Goal: Information Seeking & Learning: Learn about a topic

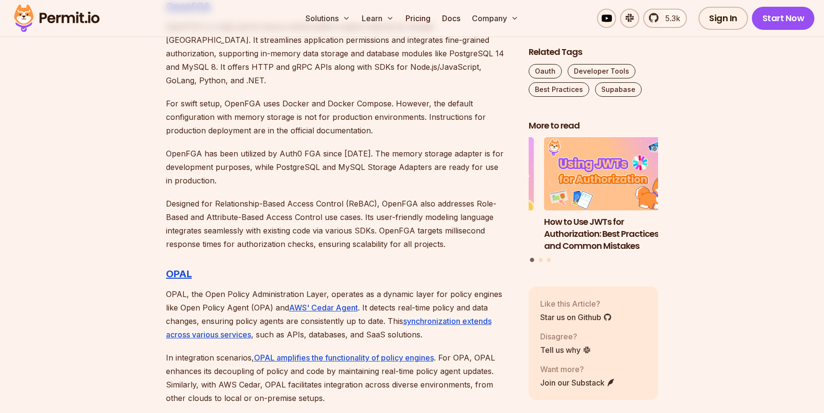
scroll to position [2426, 0]
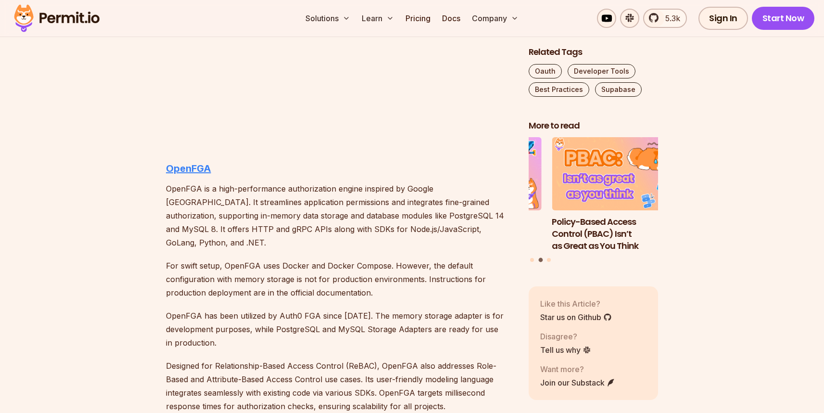
click at [189, 168] on strong "OpenFGA" at bounding box center [188, 169] width 45 height 12
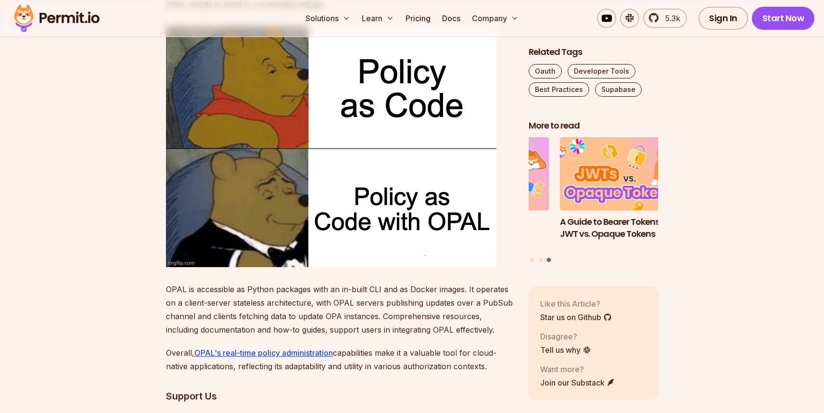
scroll to position [2788, 0]
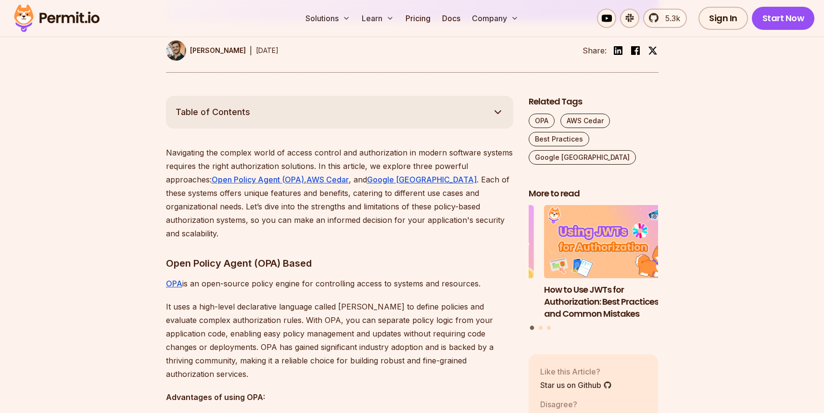
scroll to position [506, 0]
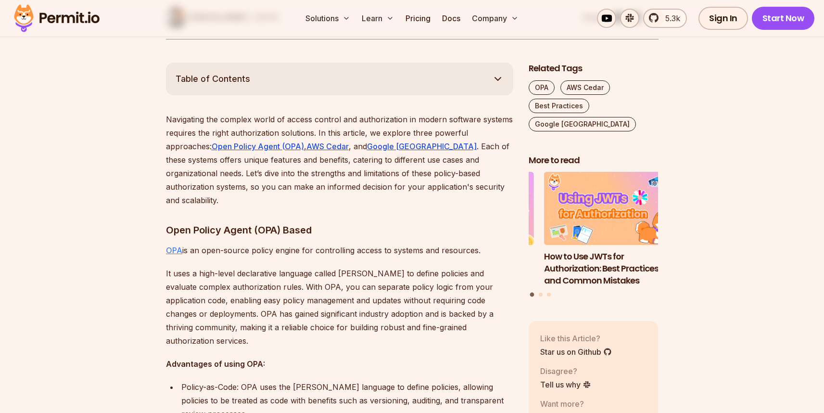
click at [174, 245] on u "OPA" at bounding box center [174, 250] width 16 height 10
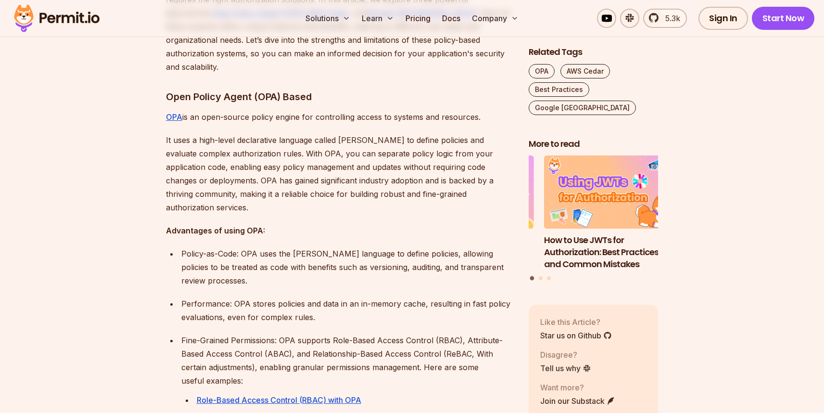
scroll to position [518, 0]
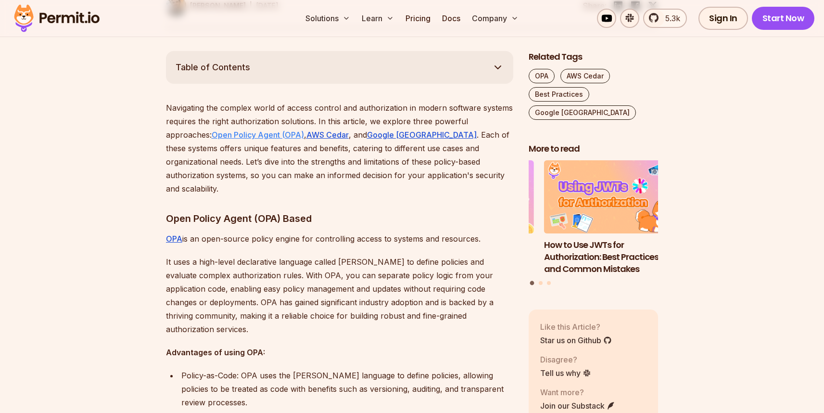
click at [262, 135] on u "Open Policy Agent (OPA)" at bounding box center [258, 135] width 92 height 10
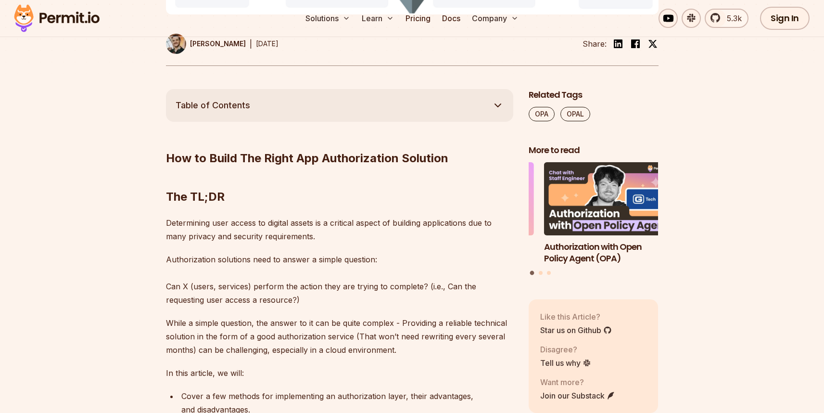
scroll to position [568, 0]
